Goal: Find specific page/section: Find specific page/section

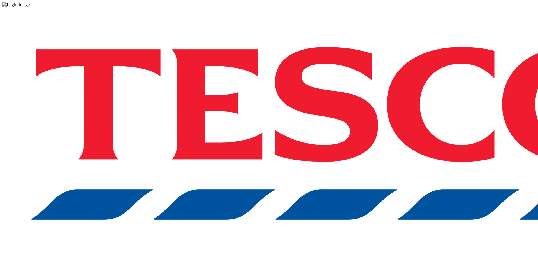
drag, startPoint x: 404, startPoint y: 147, endPoint x: 389, endPoint y: 160, distance: 19.8
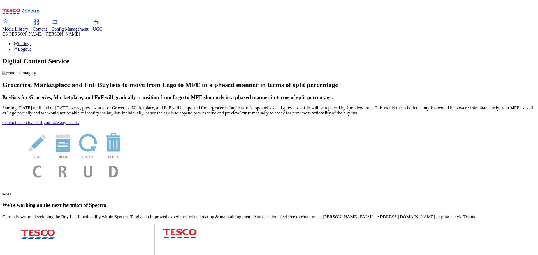
click at [28, 27] on span "Media Library" at bounding box center [15, 29] width 26 height 5
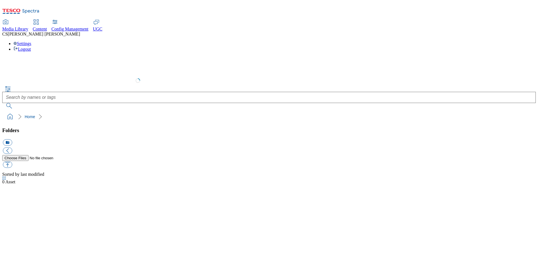
select select "flare-test"
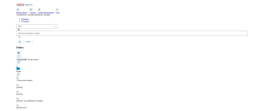
scroll to position [0, 0]
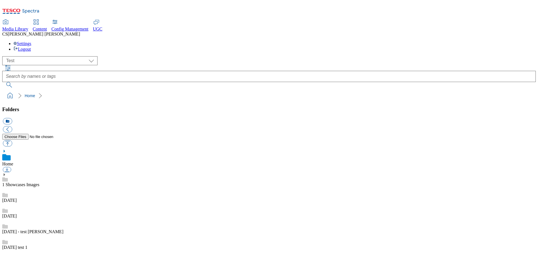
click at [17, 214] on link "12 sept" at bounding box center [9, 216] width 15 height 5
click at [25, 94] on link "Home" at bounding box center [30, 96] width 10 height 4
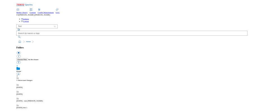
scroll to position [0, 0]
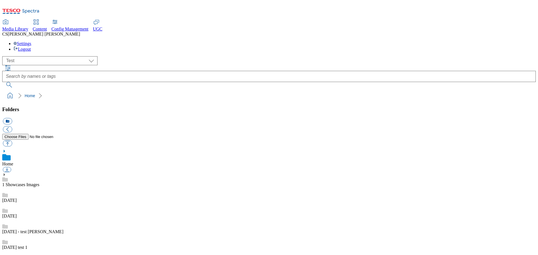
checkbox input "false"
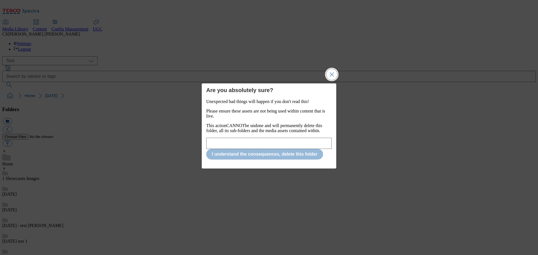
click at [330, 72] on button "Close Modal" at bounding box center [331, 74] width 11 height 11
